Goal: Check status: Check status

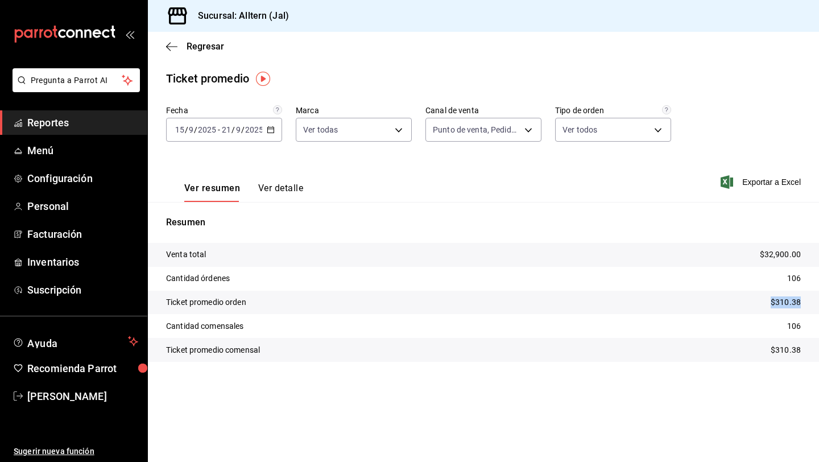
click at [66, 119] on span "Reportes" at bounding box center [82, 122] width 111 height 15
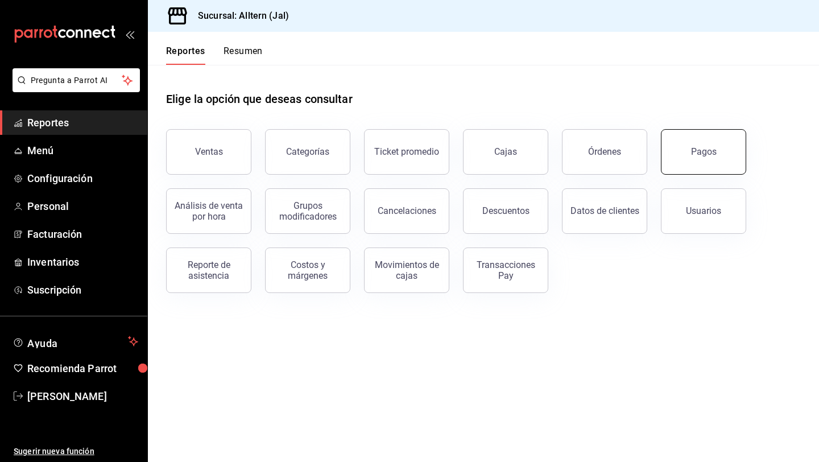
click at [715, 148] on button "Pagos" at bounding box center [703, 151] width 85 height 45
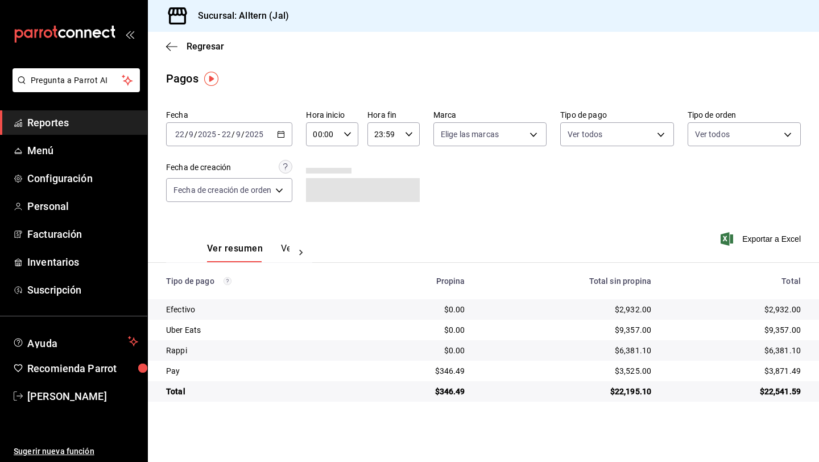
click at [271, 134] on div "[DATE] [DATE] - [DATE] [DATE]" at bounding box center [229, 134] width 126 height 24
click at [39, 121] on span "Reportes" at bounding box center [82, 122] width 111 height 15
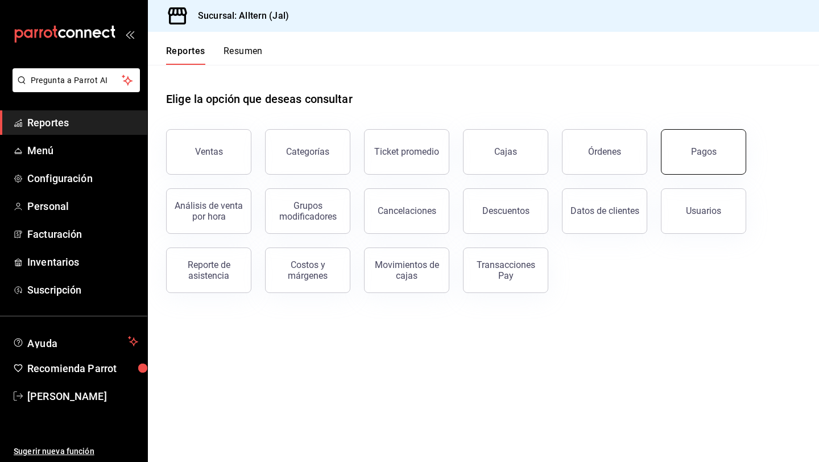
click at [697, 152] on div "Pagos" at bounding box center [704, 151] width 26 height 11
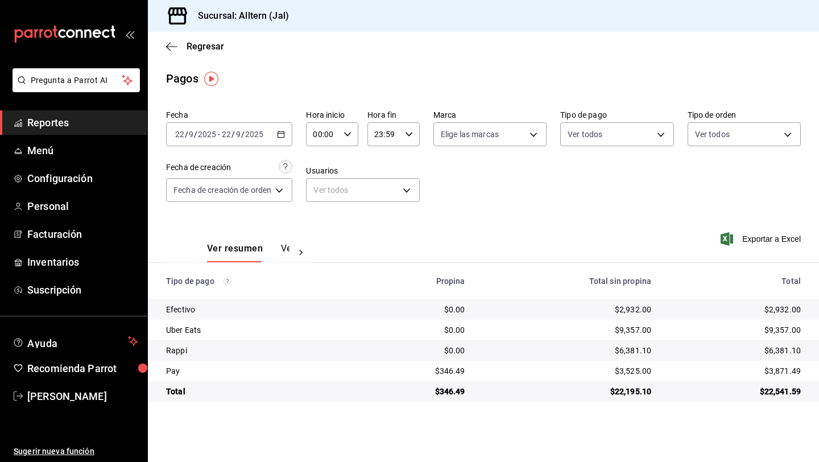
click at [46, 118] on span "Reportes" at bounding box center [82, 122] width 111 height 15
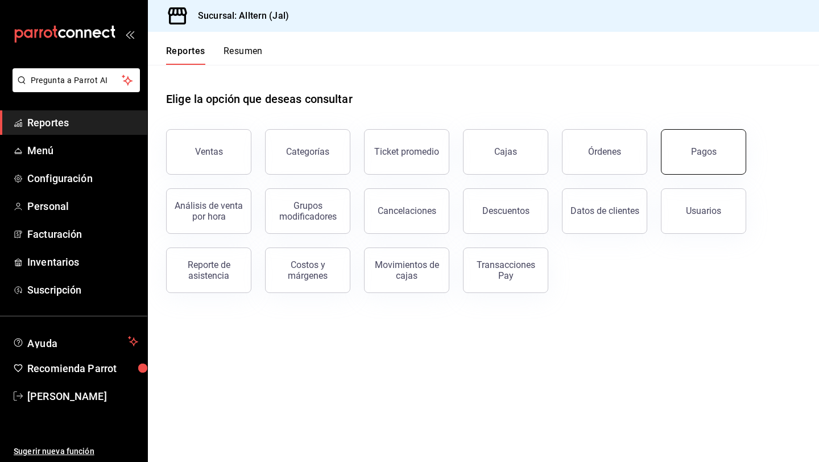
click at [698, 149] on div "Pagos" at bounding box center [704, 151] width 26 height 11
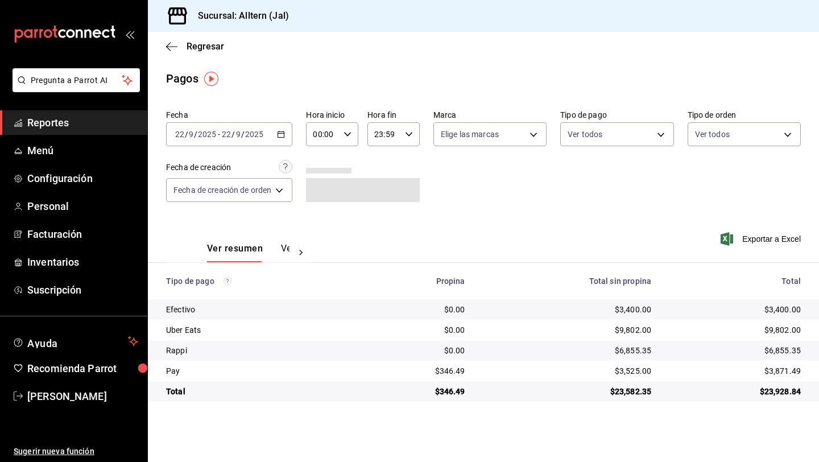
click at [273, 137] on div "[DATE] [DATE] - [DATE] [DATE]" at bounding box center [229, 134] width 126 height 24
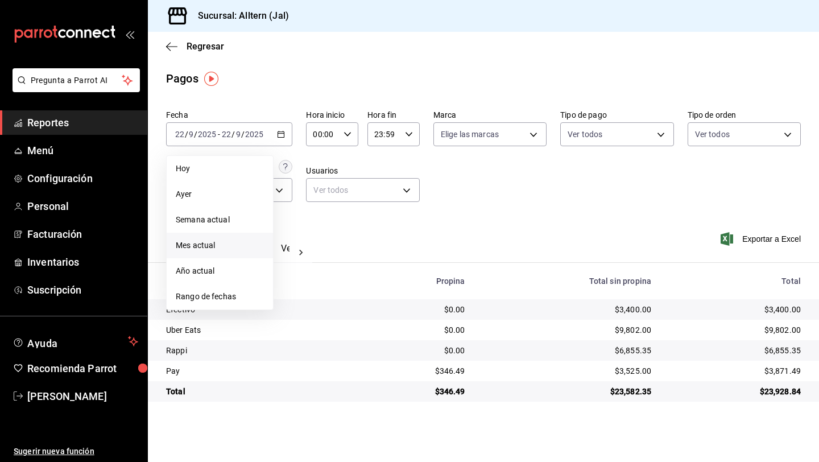
click at [201, 244] on span "Mes actual" at bounding box center [220, 245] width 88 height 12
